Goal: Task Accomplishment & Management: Use online tool/utility

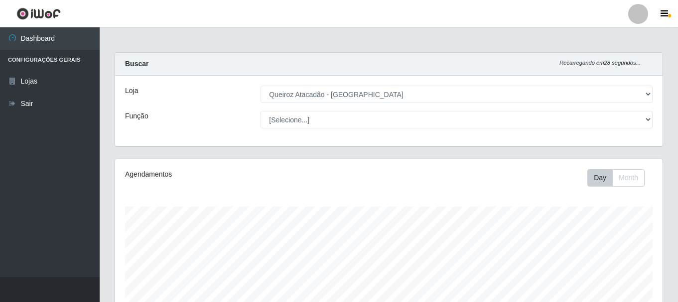
select select "464"
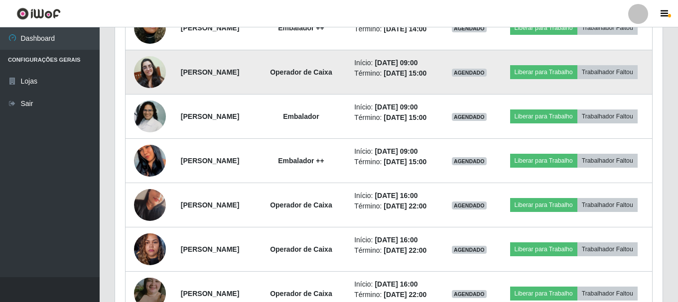
scroll to position [507, 0]
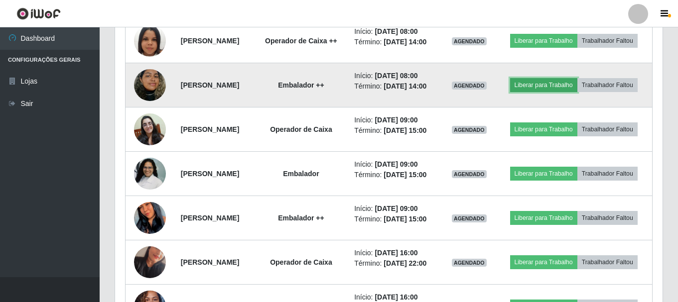
click at [578, 92] on button "Liberar para Trabalho" at bounding box center [543, 85] width 67 height 14
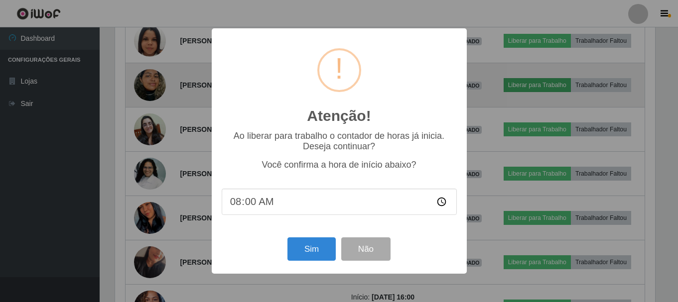
scroll to position [207, 543]
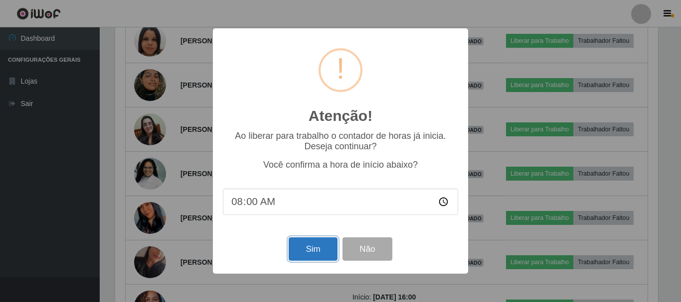
click at [314, 254] on button "Sim" at bounding box center [313, 249] width 48 height 23
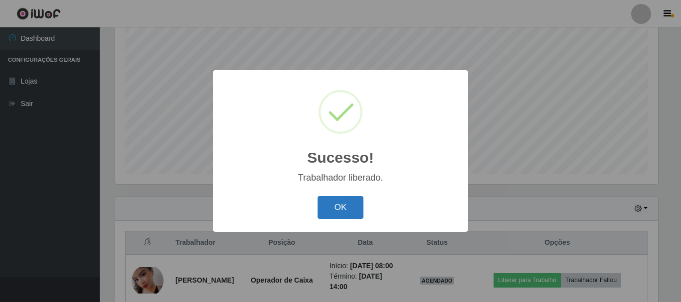
click at [342, 210] on button "OK" at bounding box center [340, 207] width 46 height 23
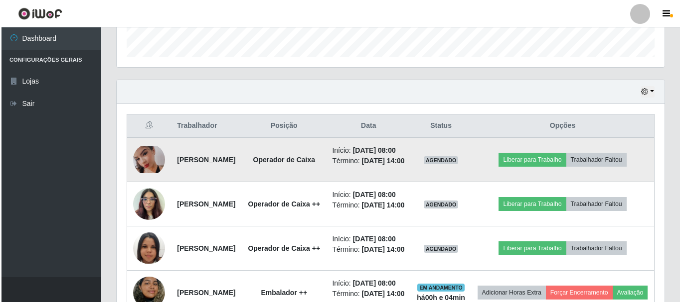
scroll to position [282, 0]
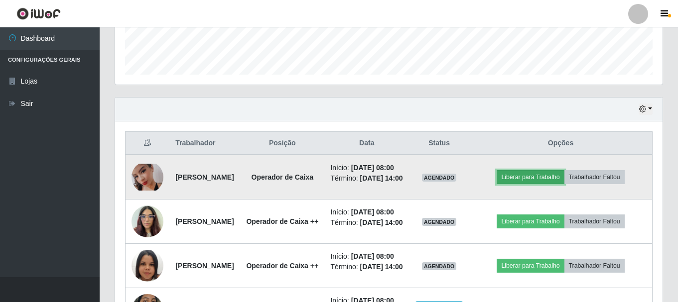
click at [552, 184] on button "Liberar para Trabalho" at bounding box center [530, 177] width 67 height 14
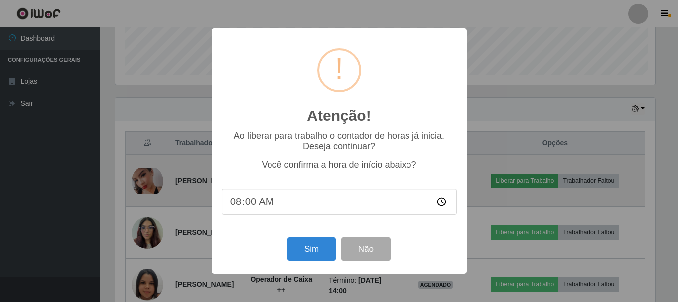
scroll to position [207, 543]
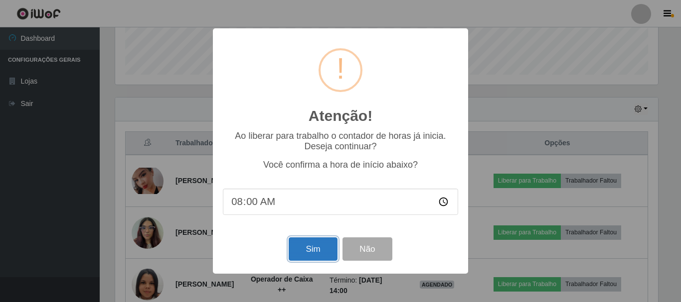
click at [316, 250] on button "Sim" at bounding box center [313, 249] width 48 height 23
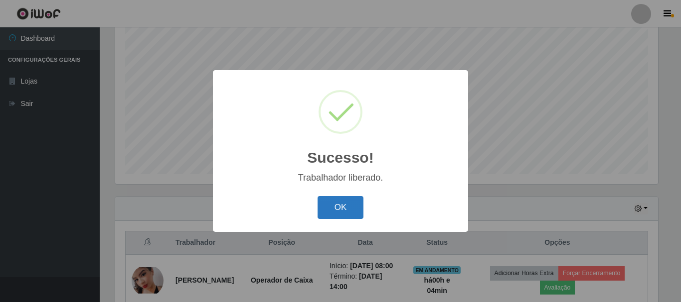
click at [346, 215] on button "OK" at bounding box center [340, 207] width 46 height 23
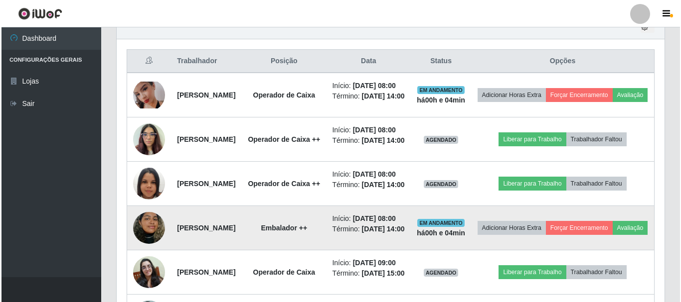
scroll to position [381, 0]
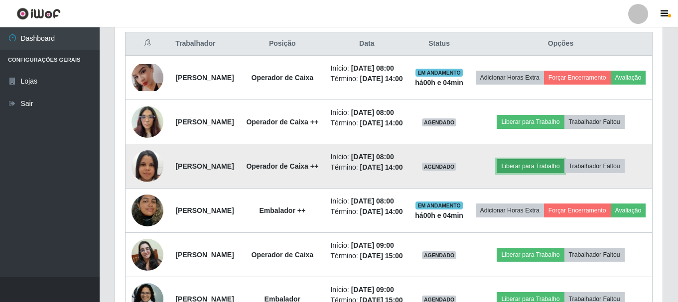
click at [556, 173] on button "Liberar para Trabalho" at bounding box center [530, 166] width 67 height 14
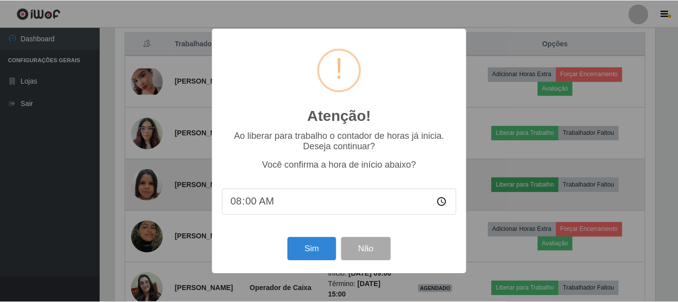
scroll to position [207, 543]
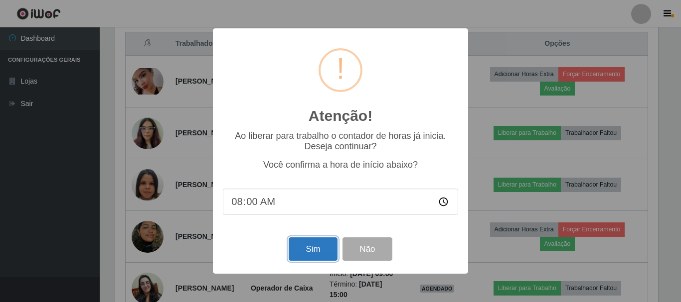
click at [301, 256] on button "Sim" at bounding box center [313, 249] width 48 height 23
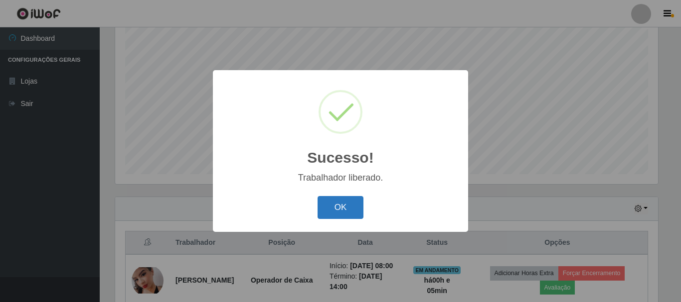
click at [343, 208] on button "OK" at bounding box center [340, 207] width 46 height 23
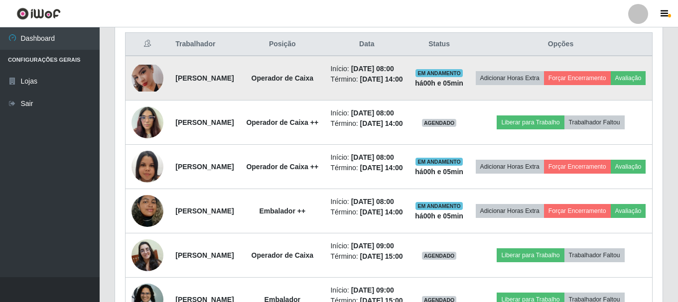
scroll to position [381, 0]
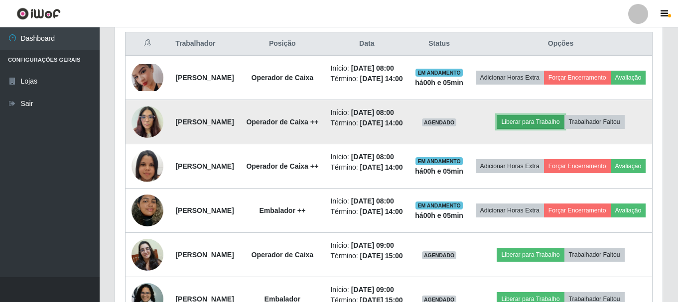
click at [545, 129] on button "Liberar para Trabalho" at bounding box center [530, 122] width 67 height 14
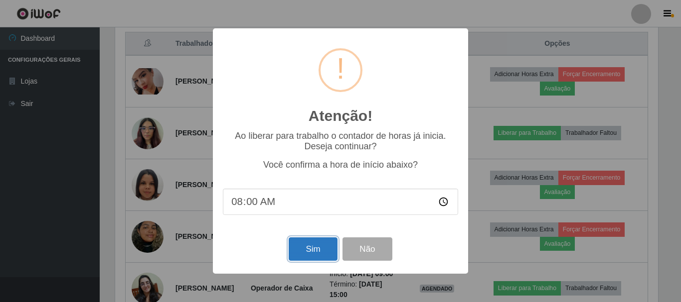
click at [311, 250] on button "Sim" at bounding box center [313, 249] width 48 height 23
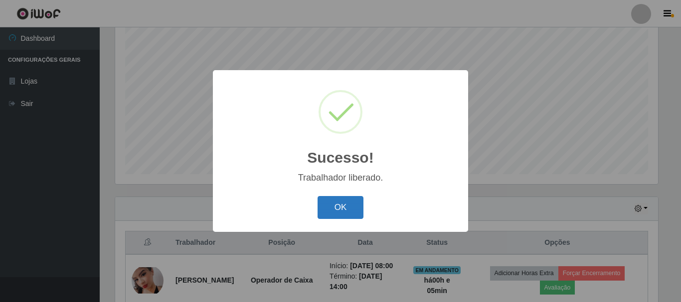
click at [329, 207] on button "OK" at bounding box center [340, 207] width 46 height 23
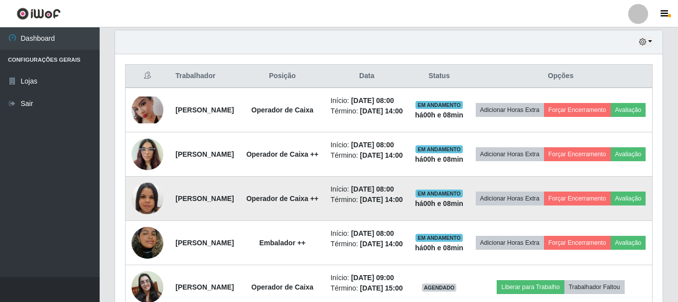
scroll to position [331, 0]
